Goal: Information Seeking & Learning: Learn about a topic

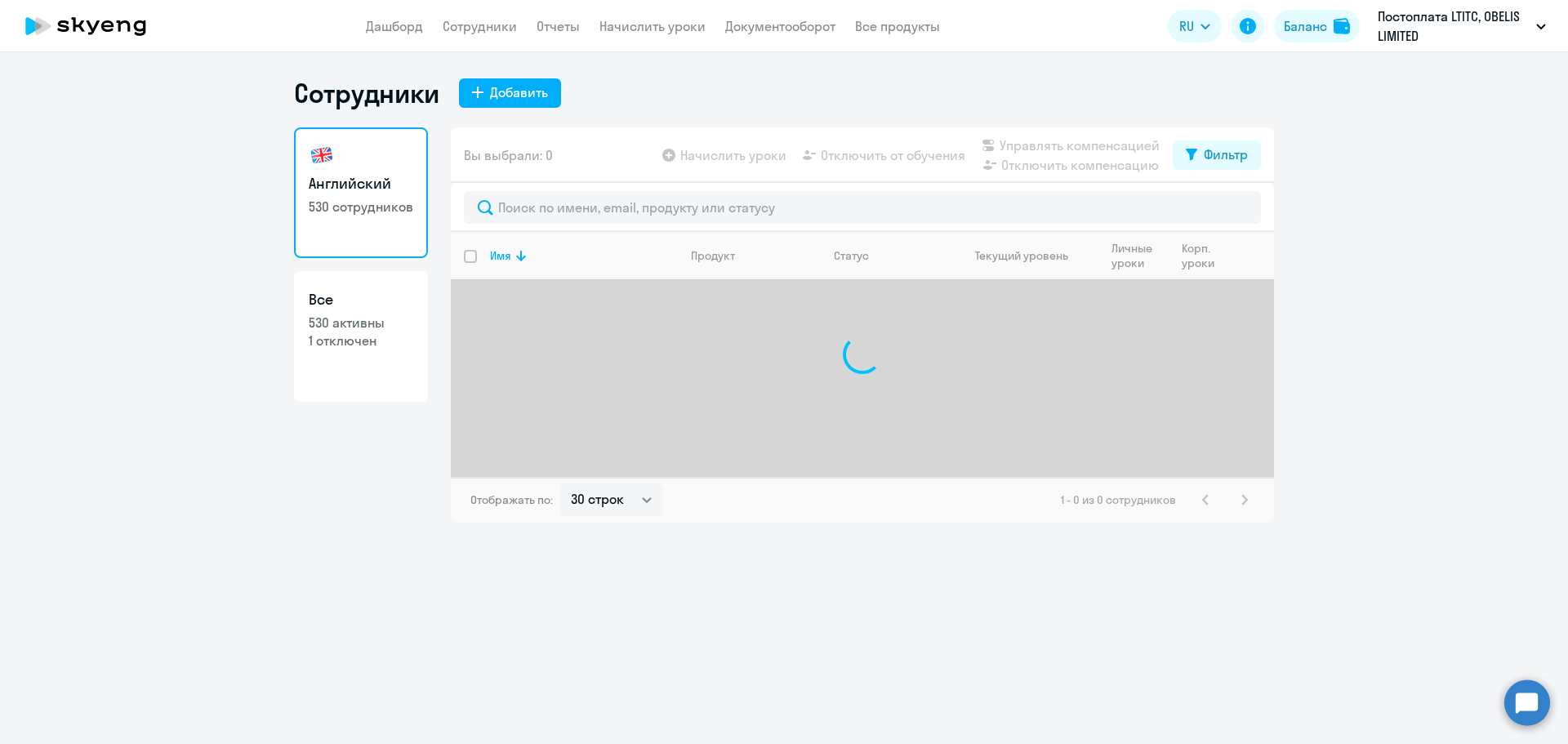
select select "30"
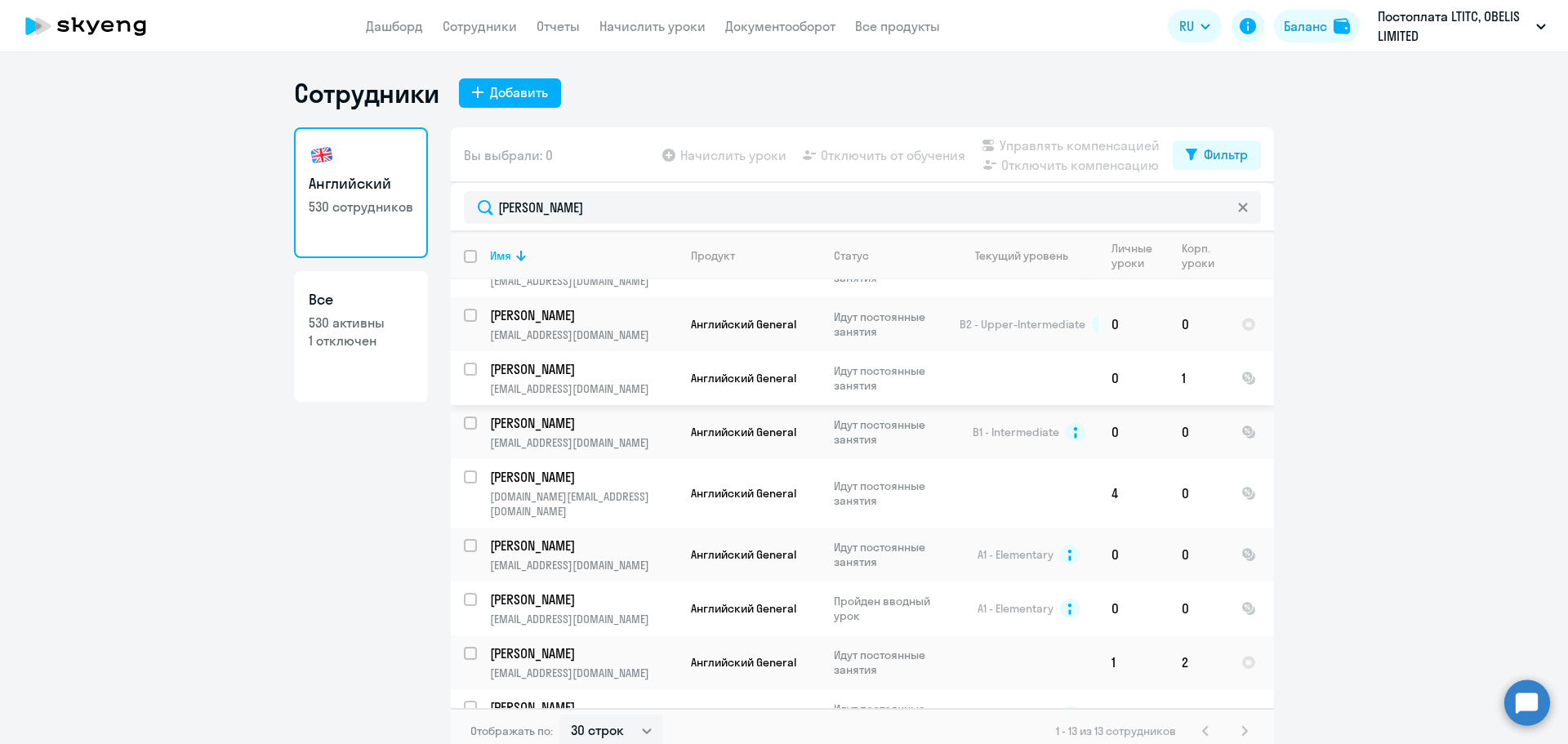
scroll to position [272, 0]
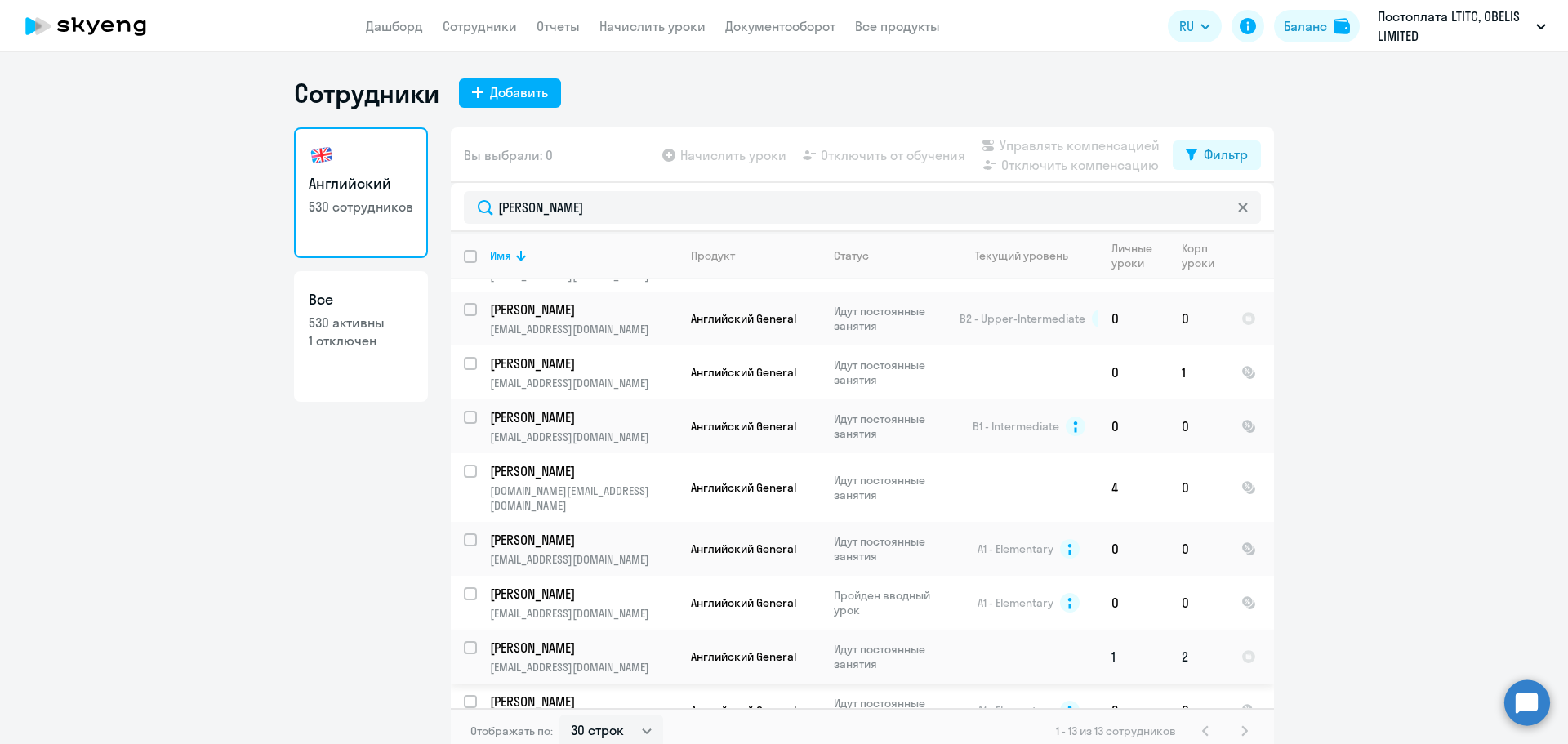
type input "[PERSON_NAME]"
click at [557, 639] on p "[PERSON_NAME]" at bounding box center [582, 647] width 185 height 18
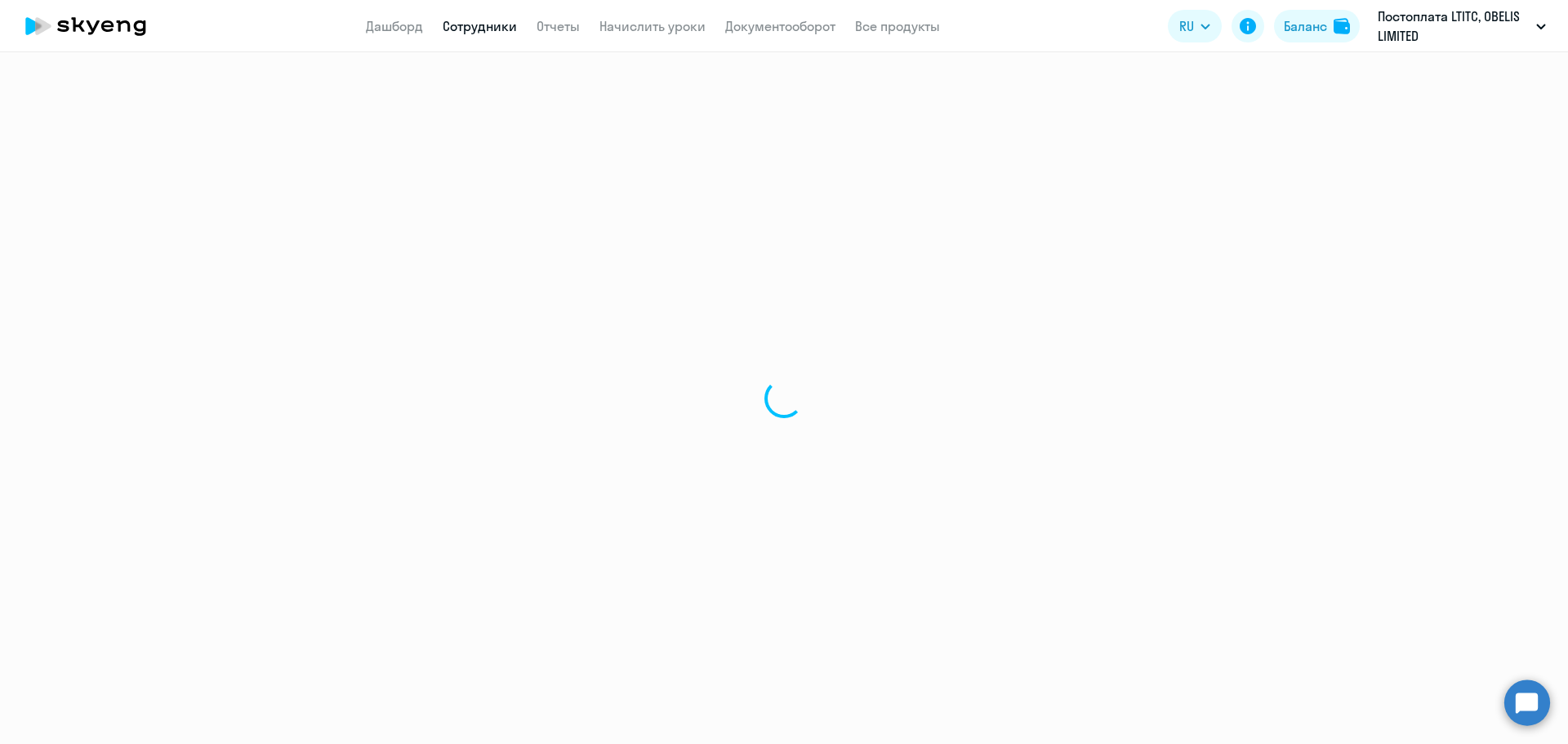
select select "english"
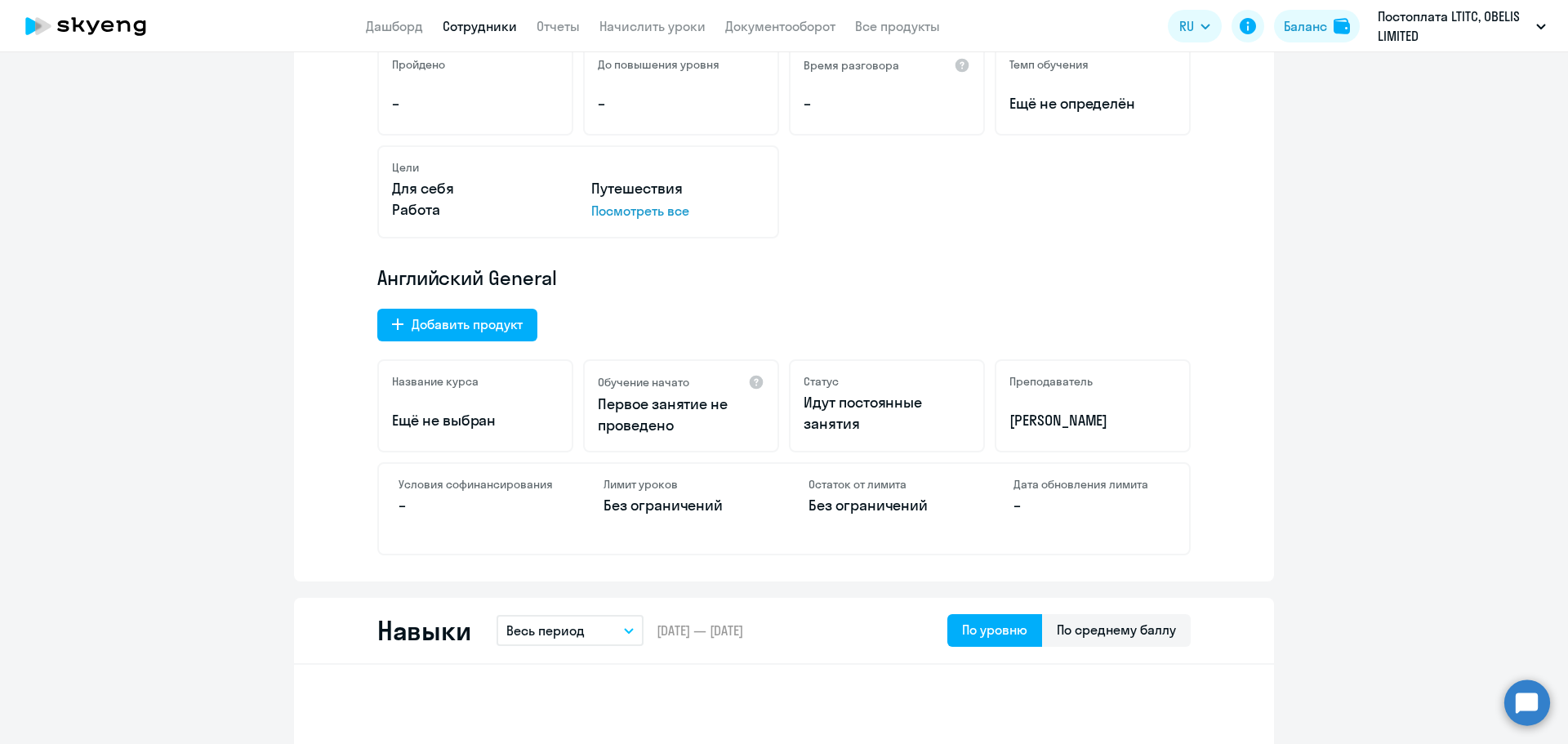
scroll to position [82, 0]
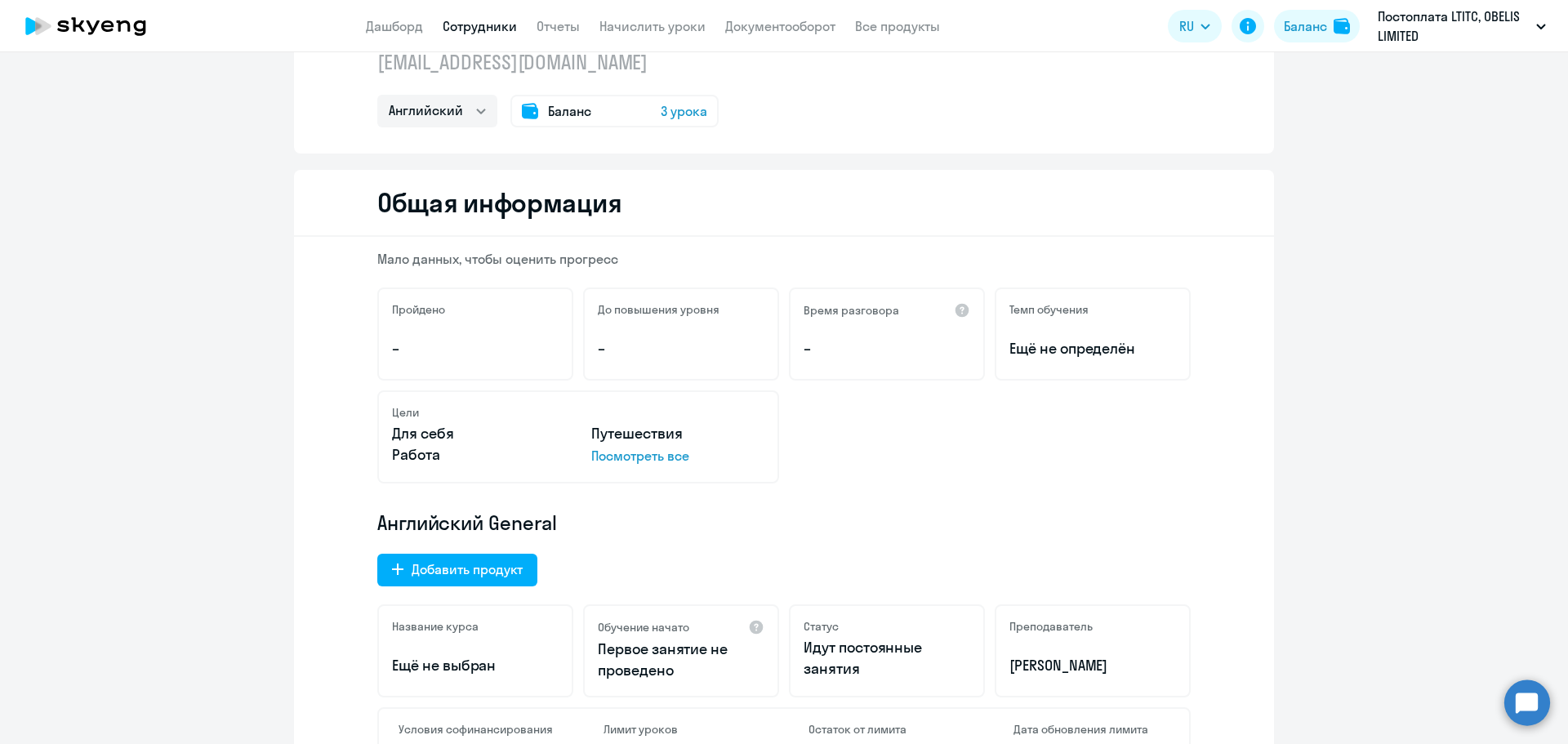
click at [581, 108] on span "Баланс" at bounding box center [570, 111] width 43 height 20
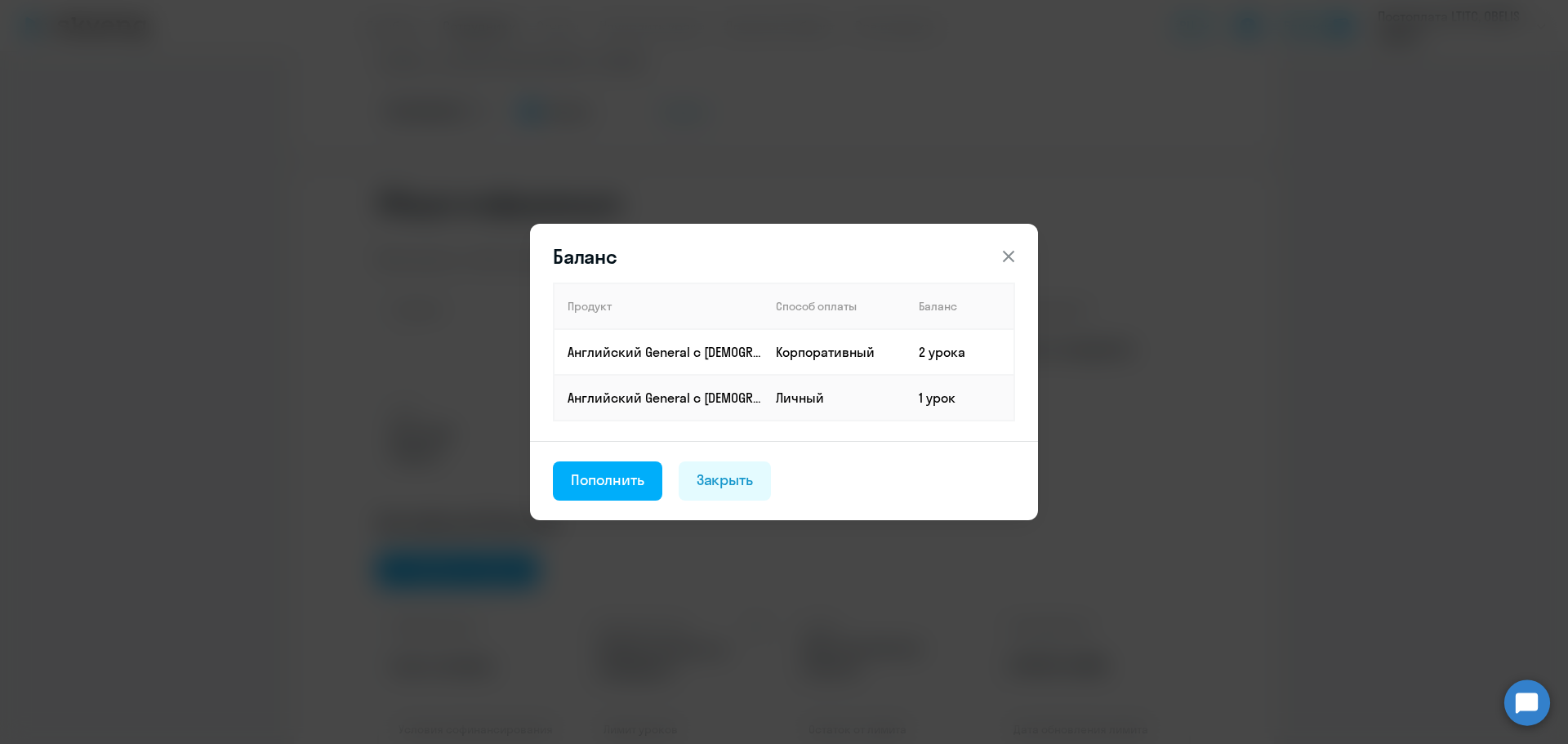
click at [1006, 251] on icon at bounding box center [1008, 255] width 20 height 20
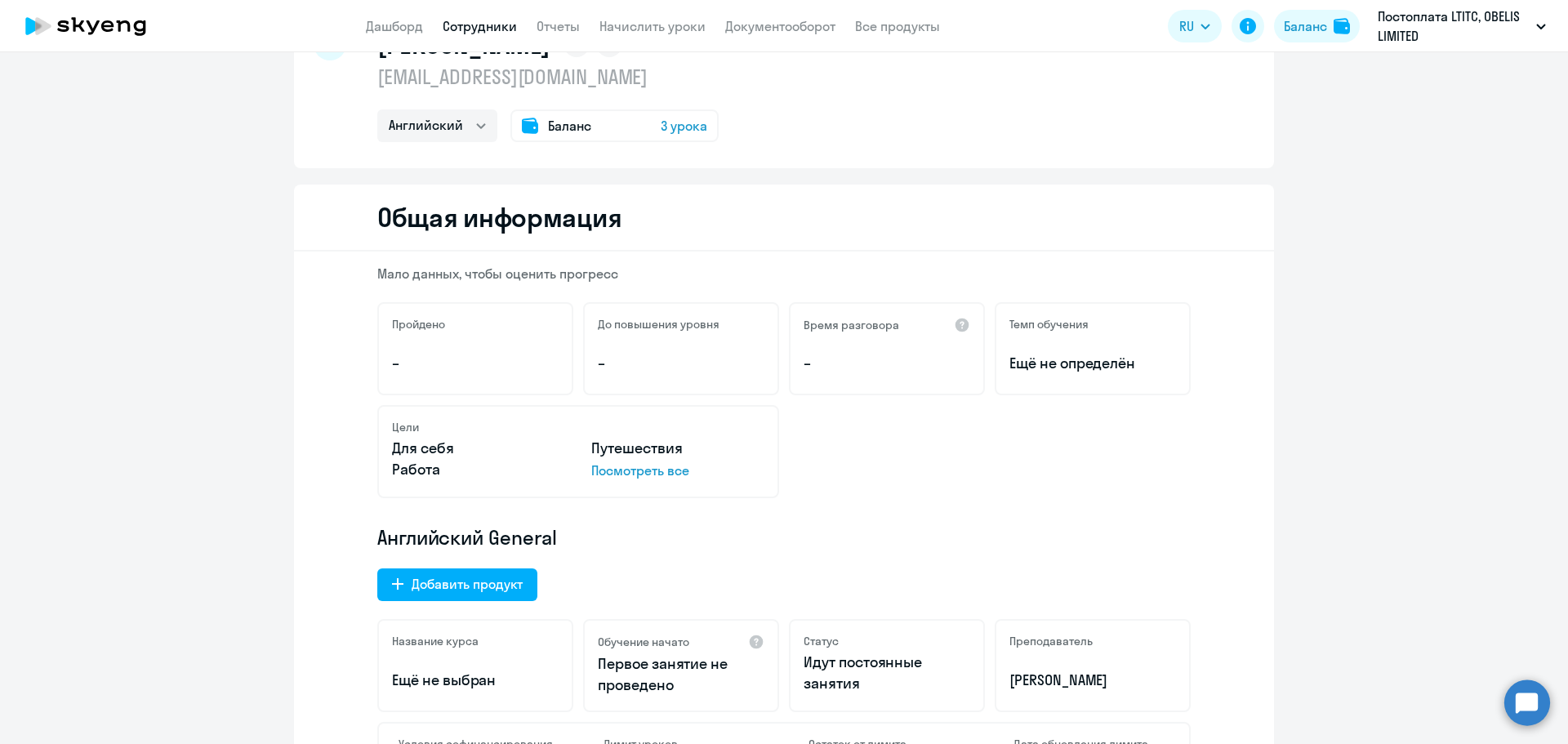
scroll to position [0, 0]
